Goal: Find specific page/section: Find specific page/section

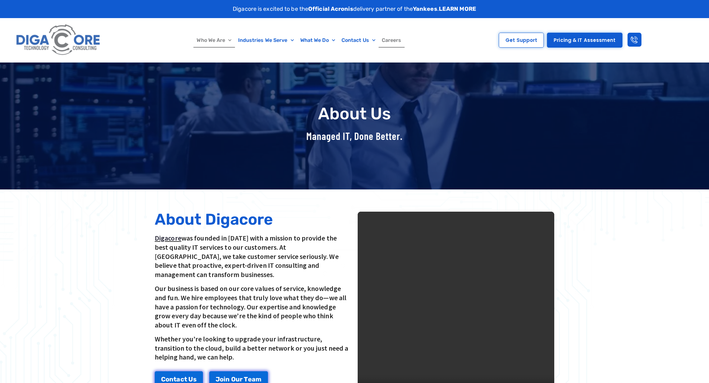
click at [385, 42] on link "Careers" at bounding box center [391, 40] width 26 height 15
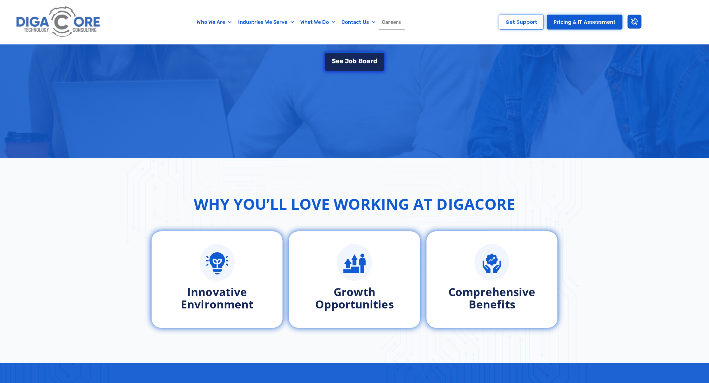
click at [365, 62] on span "o" at bounding box center [365, 61] width 4 height 6
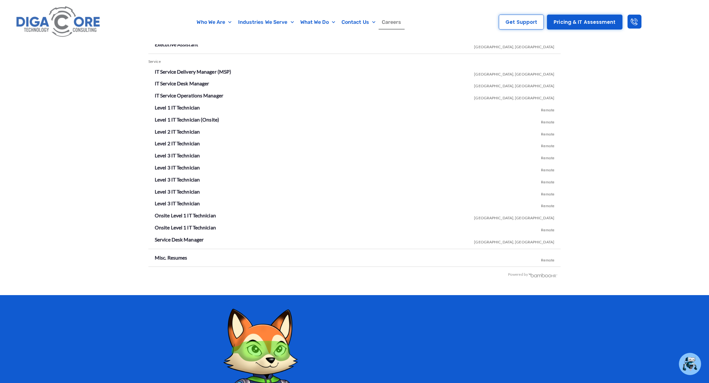
scroll to position [1090, 0]
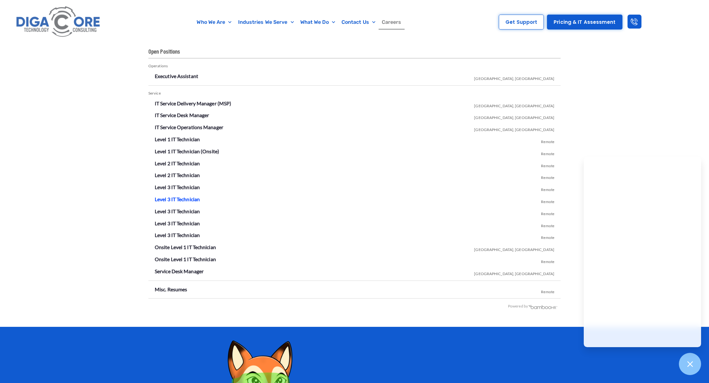
click at [185, 199] on link "Level 3 IT Technician" at bounding box center [177, 199] width 45 height 6
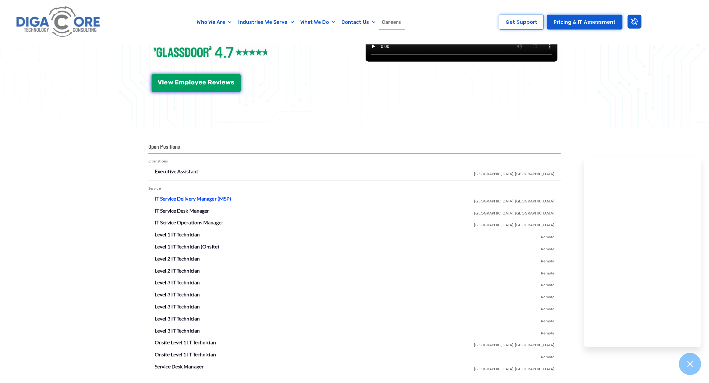
scroll to position [1122, 0]
